Goal: Information Seeking & Learning: Learn about a topic

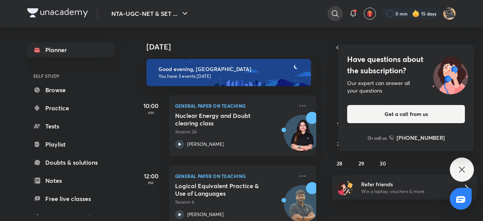
click at [335, 11] on icon at bounding box center [334, 13] width 9 height 9
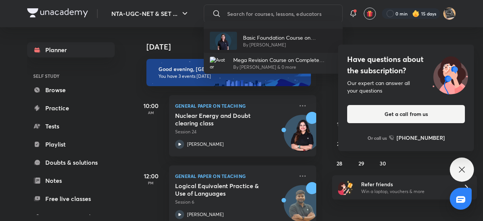
click at [283, 39] on p "Basic Foundation Course on Psychology - UGC NET [DATE]" at bounding box center [290, 38] width 94 height 8
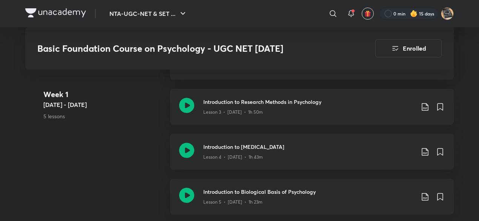
scroll to position [531, 0]
click at [255, 149] on h3 "Introduction to Psychological Testing" at bounding box center [308, 146] width 211 height 8
